Goal: Communication & Community: Answer question/provide support

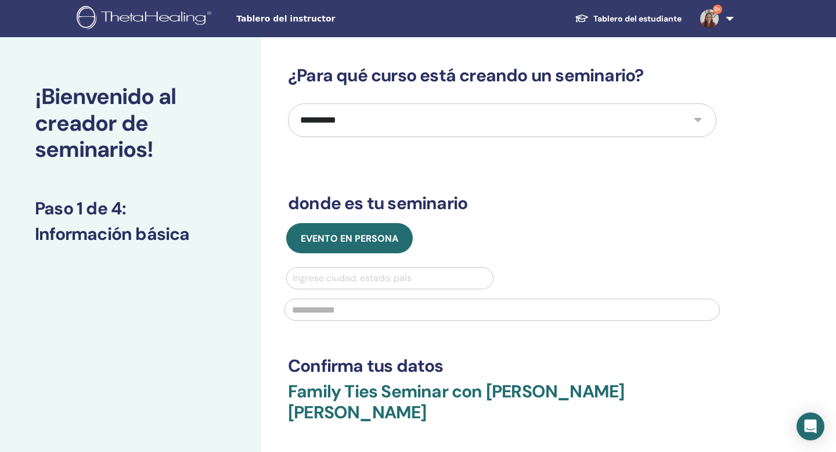
select select "**"
click at [715, 17] on img at bounding box center [709, 18] width 19 height 19
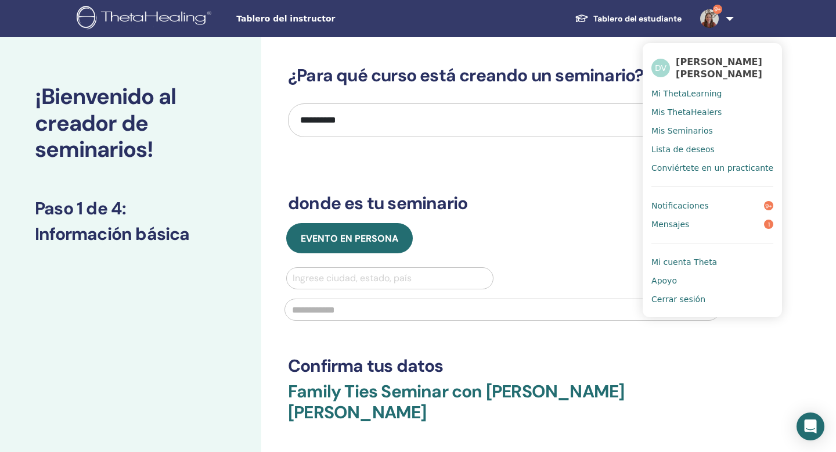
click at [708, 203] on link "Notificaciones 9+" at bounding box center [712, 205] width 122 height 19
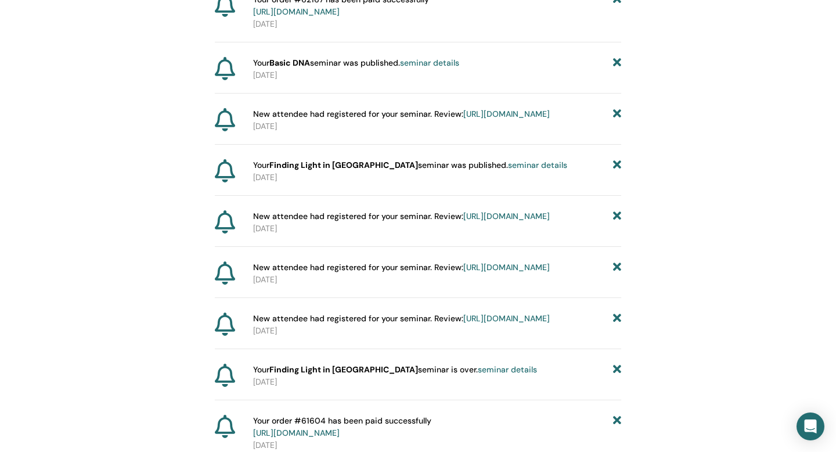
scroll to position [794, 0]
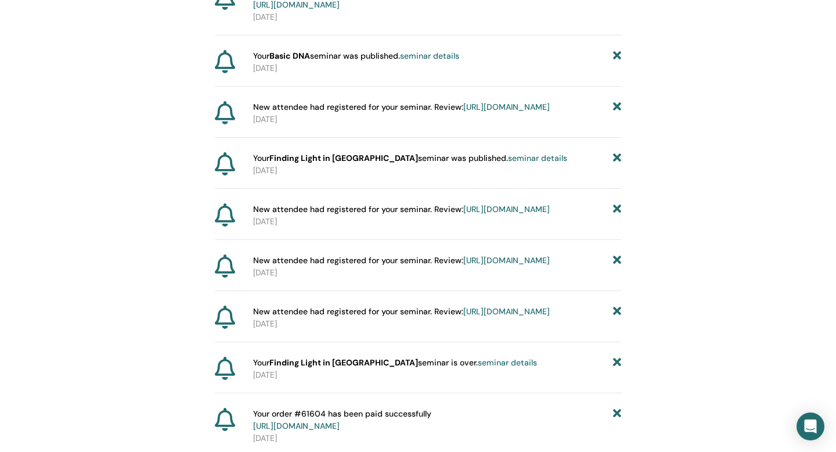
click at [506, 112] on link "https://member.thetahealing.com/instructor/seminar/373331/attendees" at bounding box center [506, 107] width 86 height 10
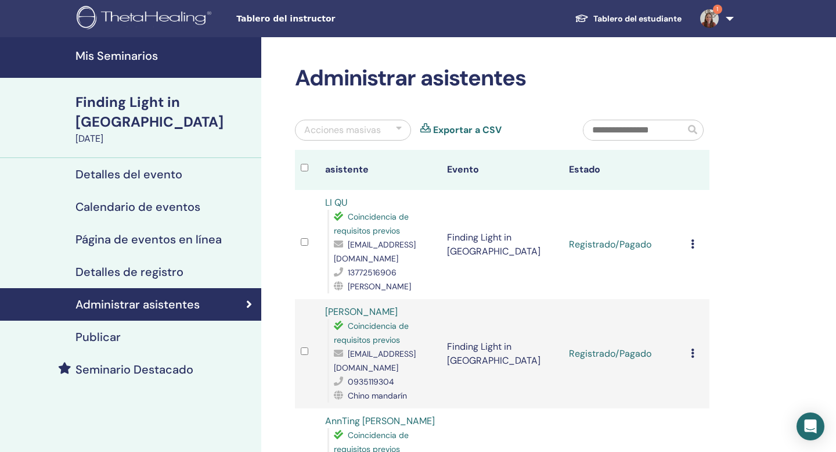
click at [716, 20] on img at bounding box center [709, 18] width 19 height 19
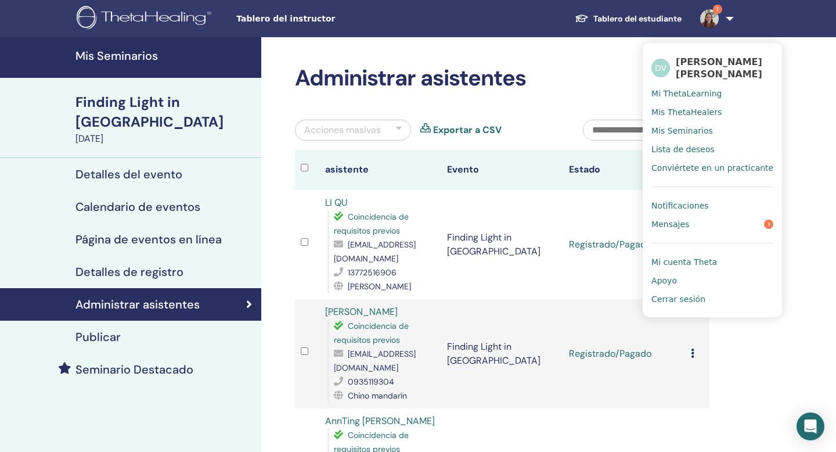
click at [712, 204] on link "Notificaciones" at bounding box center [712, 205] width 122 height 19
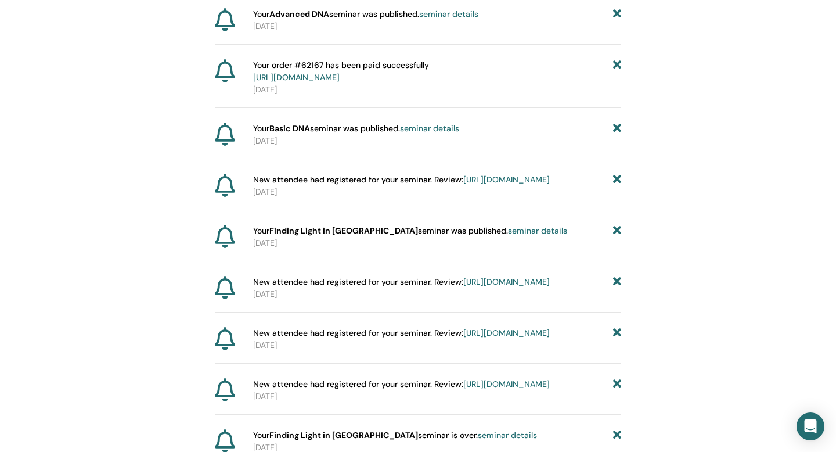
click at [617, 182] on icon at bounding box center [617, 180] width 8 height 12
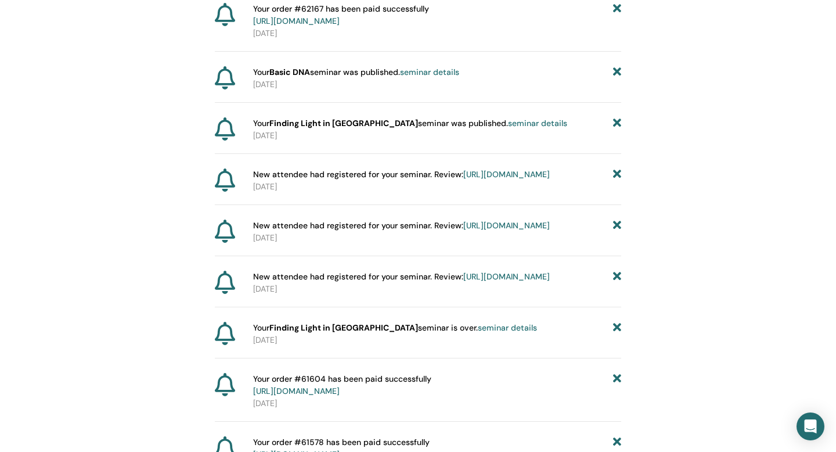
scroll to position [778, 0]
click at [619, 172] on icon at bounding box center [617, 173] width 8 height 12
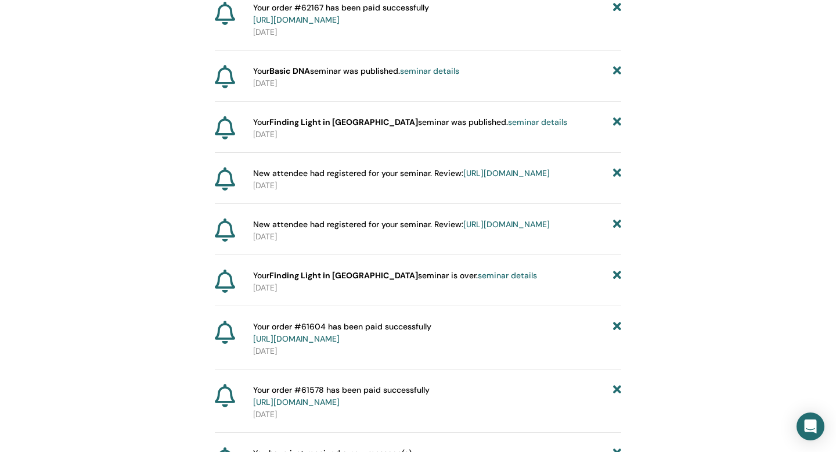
click at [619, 174] on icon at bounding box center [617, 173] width 8 height 12
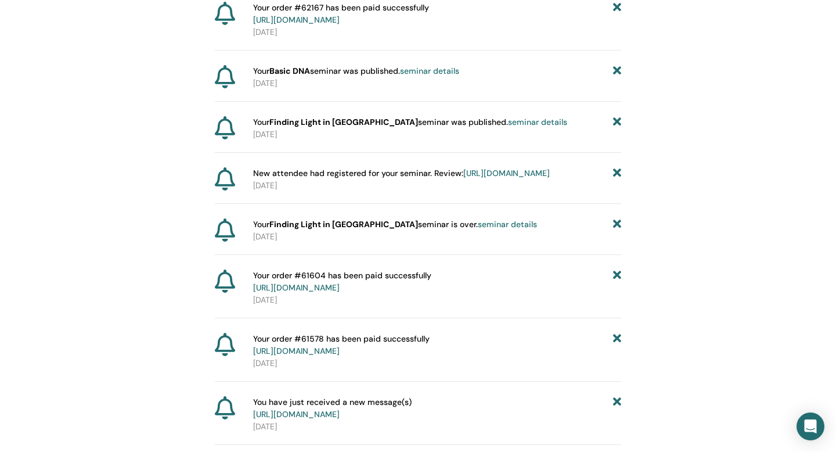
click at [618, 174] on icon at bounding box center [617, 173] width 8 height 12
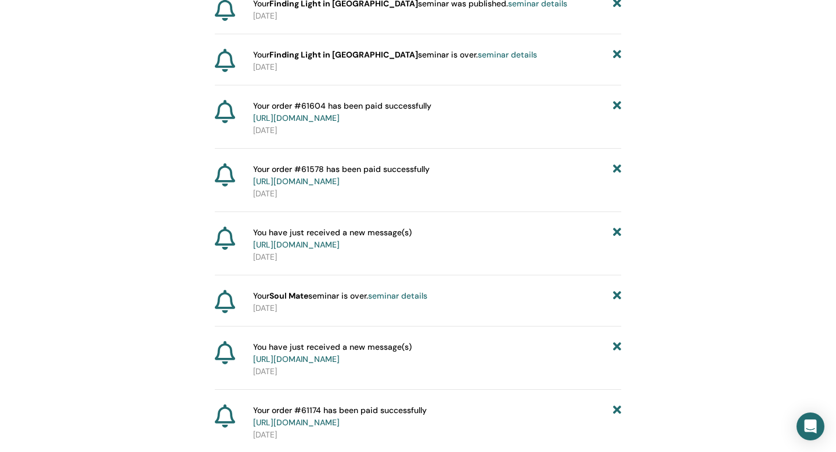
scroll to position [897, 0]
click at [340, 243] on link "https://member.thetahealing.com/message-center/messages/fc202513-e666-4583-af52…" at bounding box center [296, 244] width 86 height 10
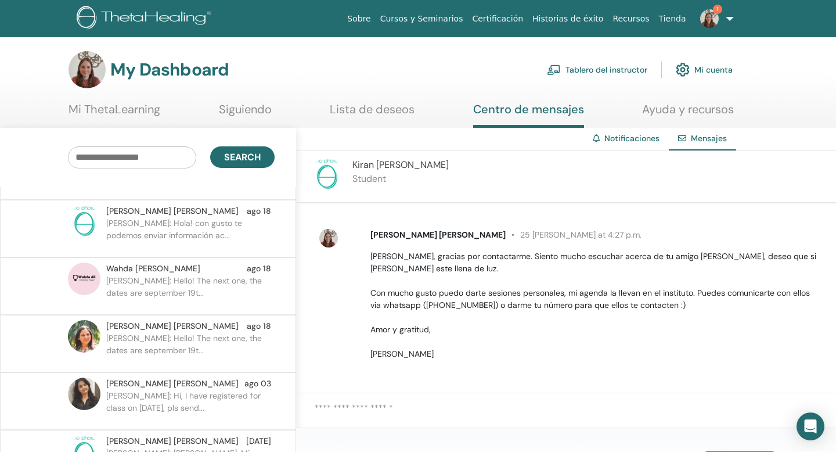
scroll to position [108, 0]
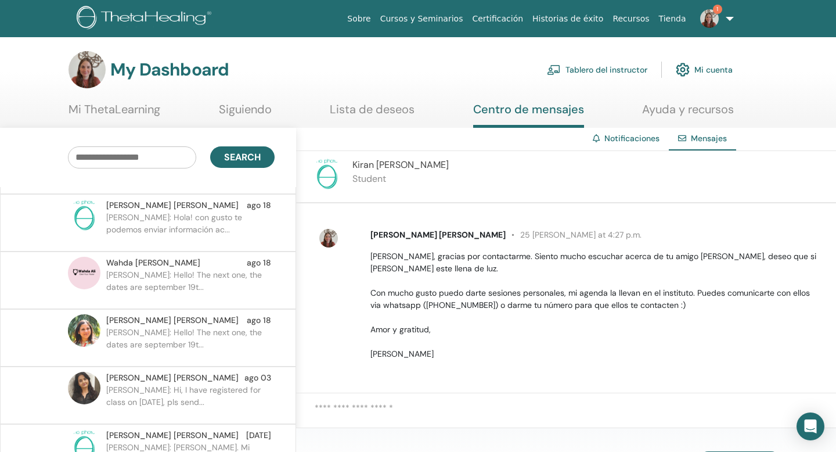
click at [196, 273] on p "Daniela C.: Hello! The next one, the dates are september 19t..." at bounding box center [190, 286] width 168 height 35
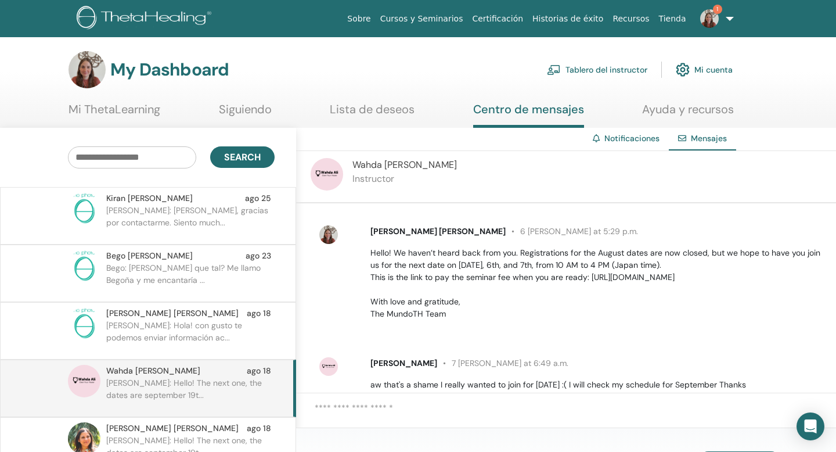
click at [615, 70] on link "Tablero del instructor" at bounding box center [597, 70] width 100 height 26
